Goal: Transaction & Acquisition: Purchase product/service

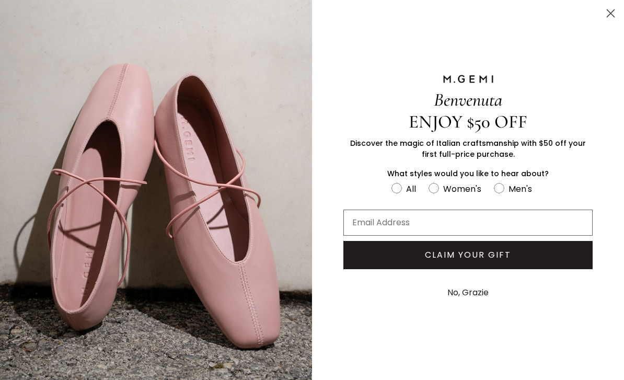
scroll to position [170, 0]
click at [337, 337] on div "Benvenuta ENJOY $50 OFF Discover the magic of Italian craftsmanship with $50 of…" at bounding box center [468, 190] width 312 height 380
click at [610, 11] on circle "Close dialog" at bounding box center [610, 13] width 17 height 17
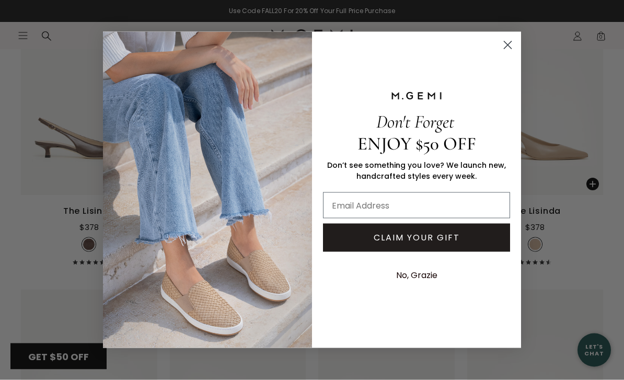
scroll to position [995, 0]
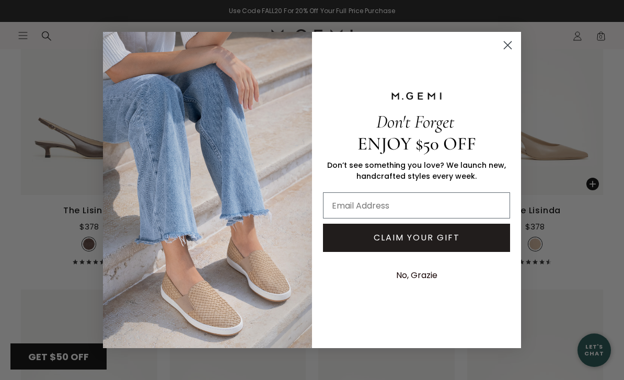
click at [511, 54] on circle "Close dialog" at bounding box center [507, 45] width 17 height 17
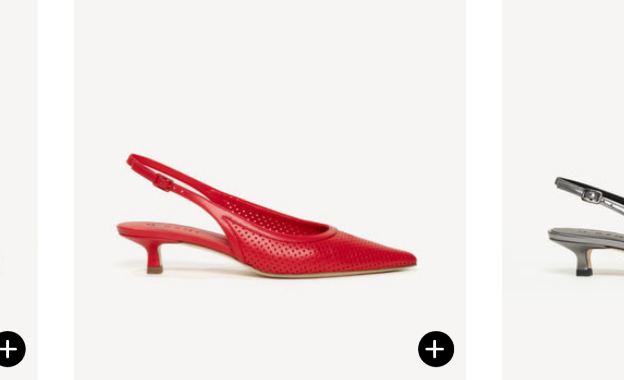
scroll to position [594, 0]
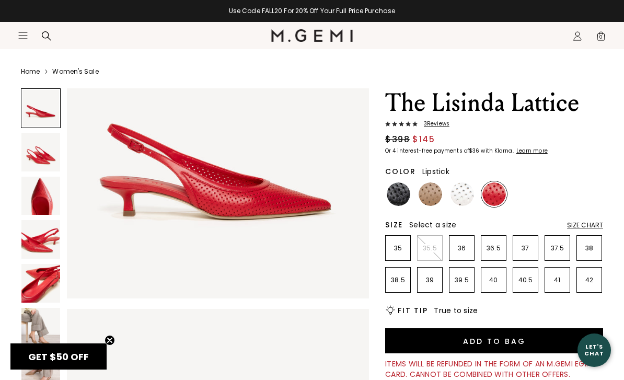
scroll to position [94, 0]
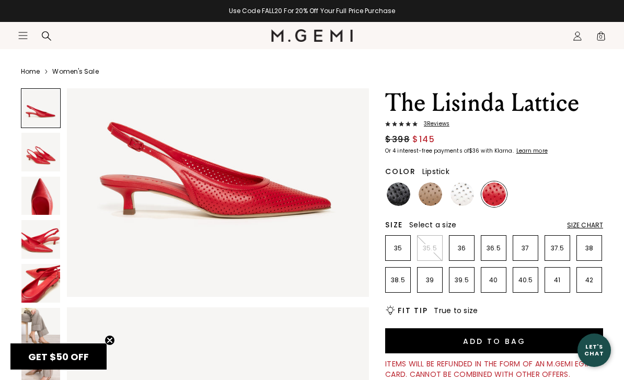
click at [27, 316] on img at bounding box center [40, 327] width 39 height 39
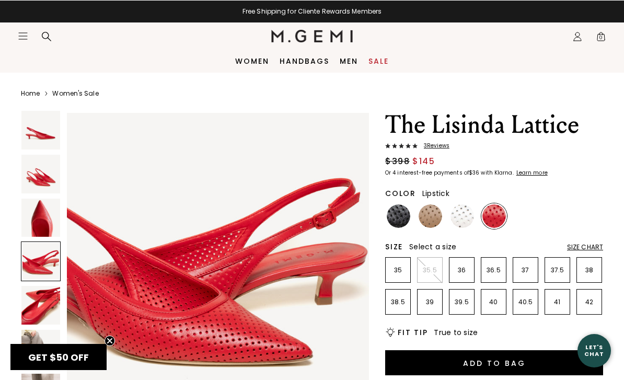
scroll to position [930, 0]
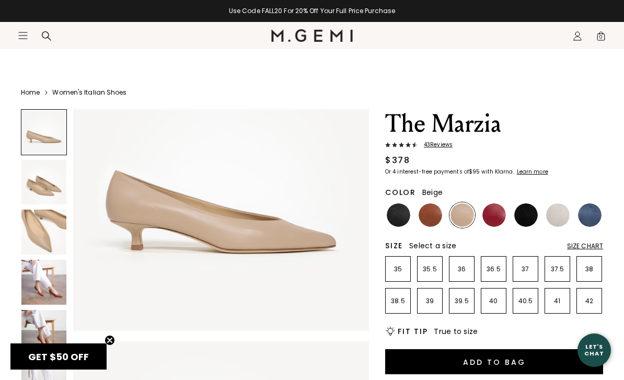
scroll to position [78, 0]
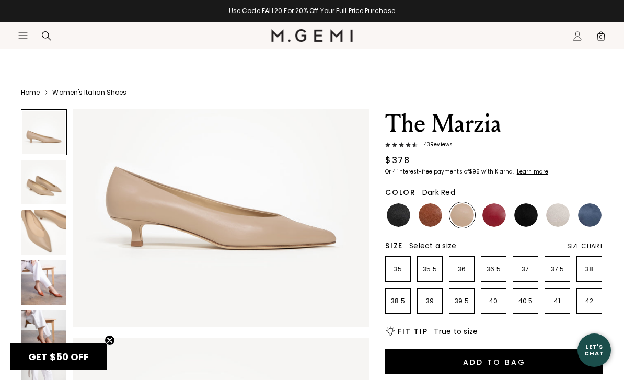
click at [498, 215] on img at bounding box center [494, 215] width 24 height 24
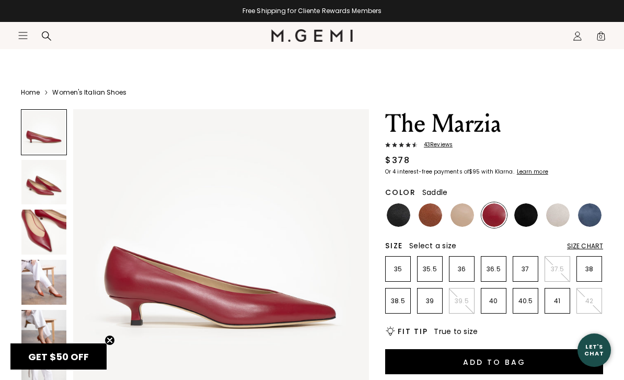
click at [427, 219] on img at bounding box center [431, 215] width 24 height 24
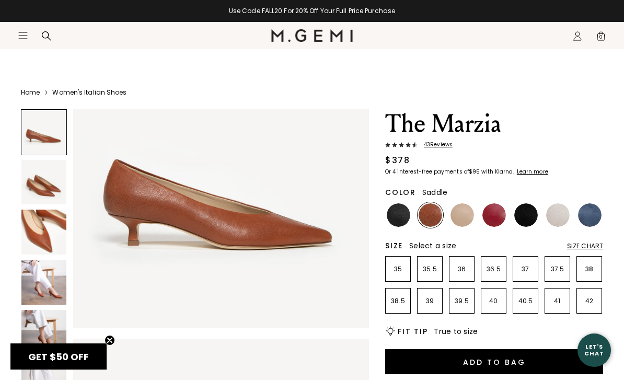
scroll to position [77, 0]
click at [561, 215] on img at bounding box center [558, 215] width 24 height 24
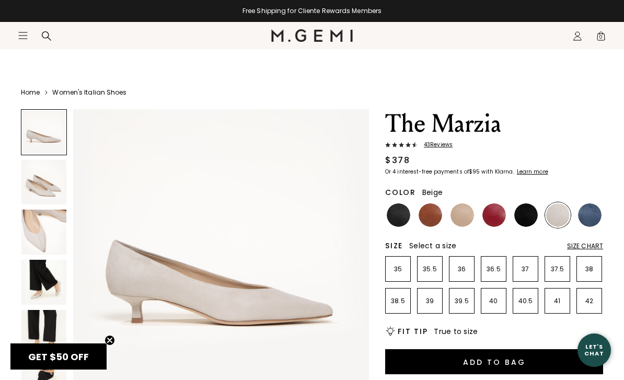
click at [458, 219] on img at bounding box center [462, 215] width 24 height 24
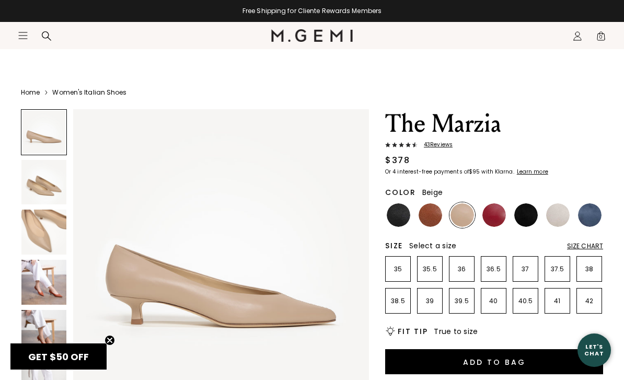
click at [399, 214] on img at bounding box center [399, 215] width 24 height 24
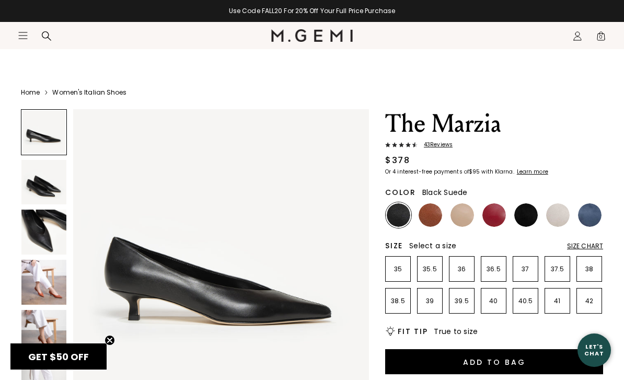
click at [527, 215] on img at bounding box center [526, 215] width 24 height 24
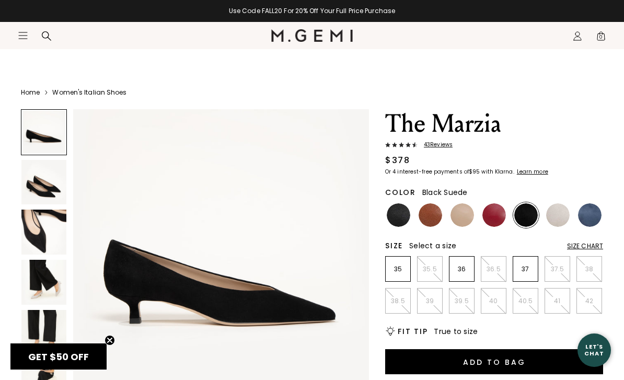
click at [592, 212] on img at bounding box center [590, 215] width 24 height 24
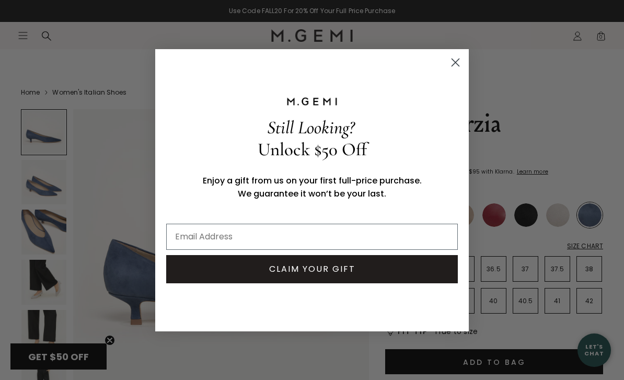
click at [460, 54] on icon "Close dialog" at bounding box center [455, 62] width 18 height 18
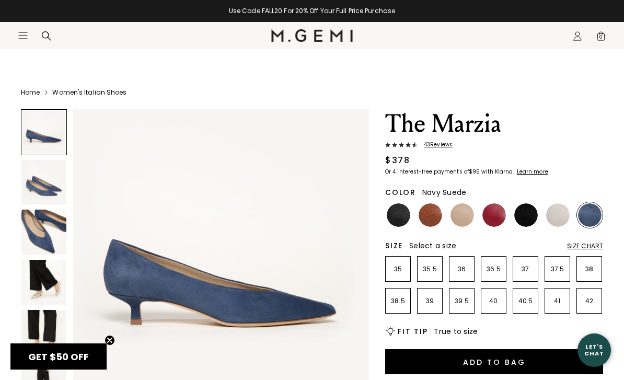
click at [460, 53] on div "Close dialog Still Looking? Unlock $50 Off Enjoy a gift from us on your first f…" at bounding box center [312, 190] width 334 height 303
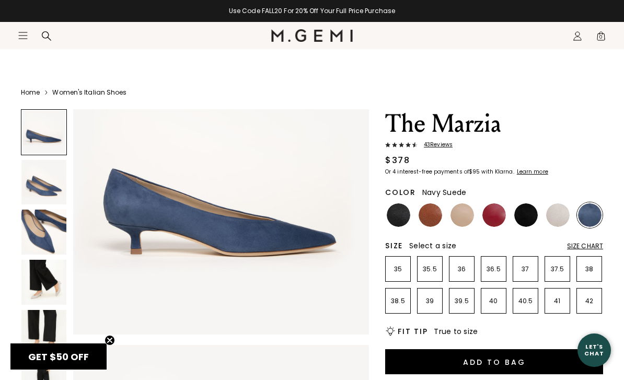
scroll to position [84, 0]
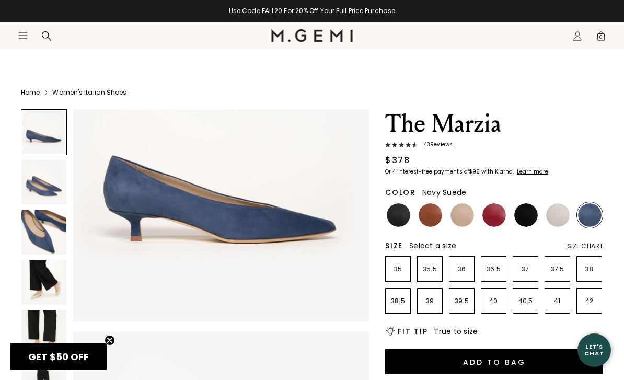
click at [43, 282] on img at bounding box center [43, 282] width 45 height 45
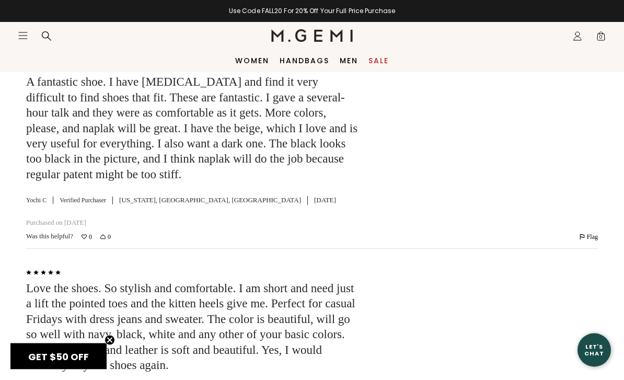
scroll to position [1997, 0]
